Goal: Information Seeking & Learning: Learn about a topic

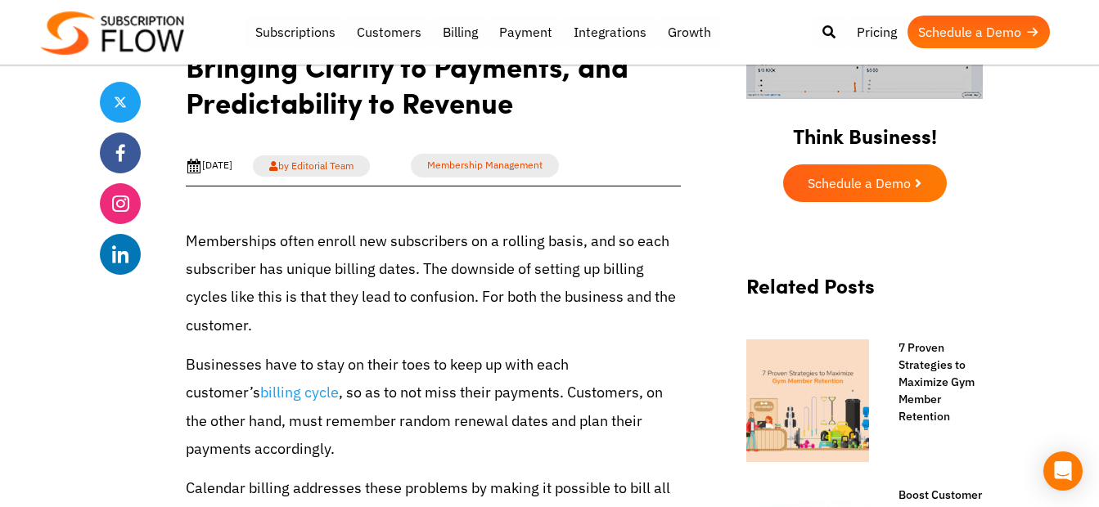
scroll to position [469, 0]
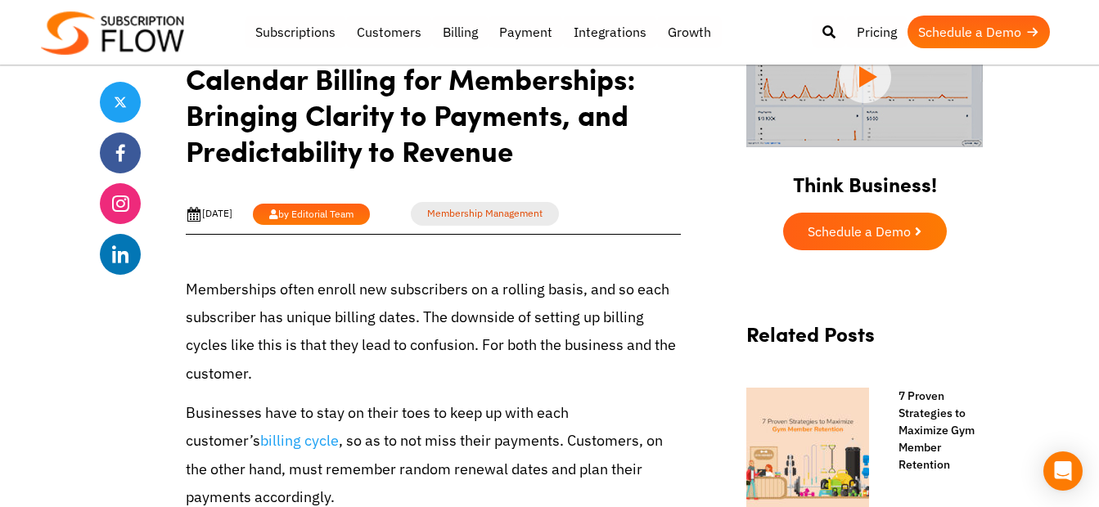
click at [358, 210] on link "by Editorial Team" at bounding box center [311, 214] width 117 height 21
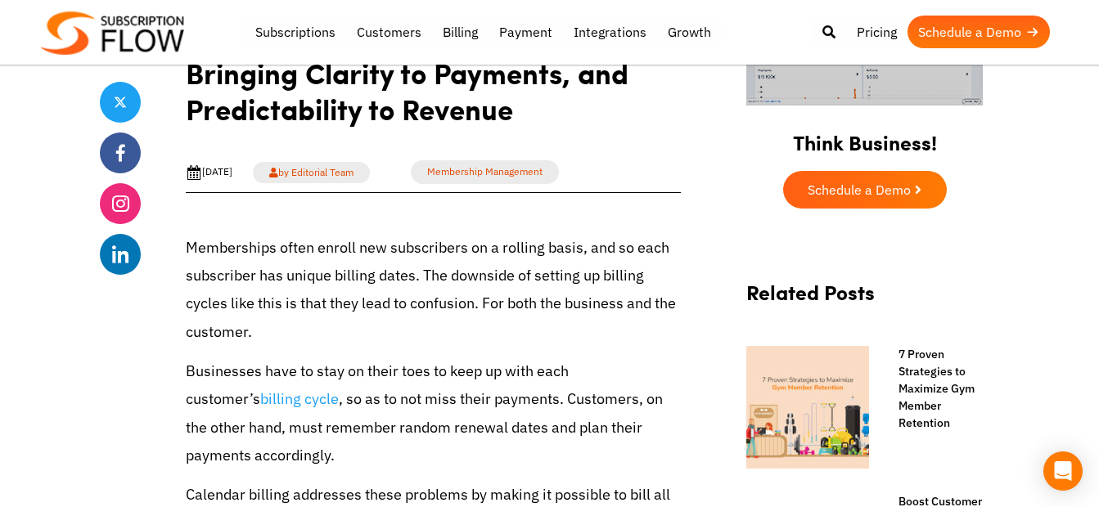
scroll to position [469, 0]
